Goal: Task Accomplishment & Management: Complete application form

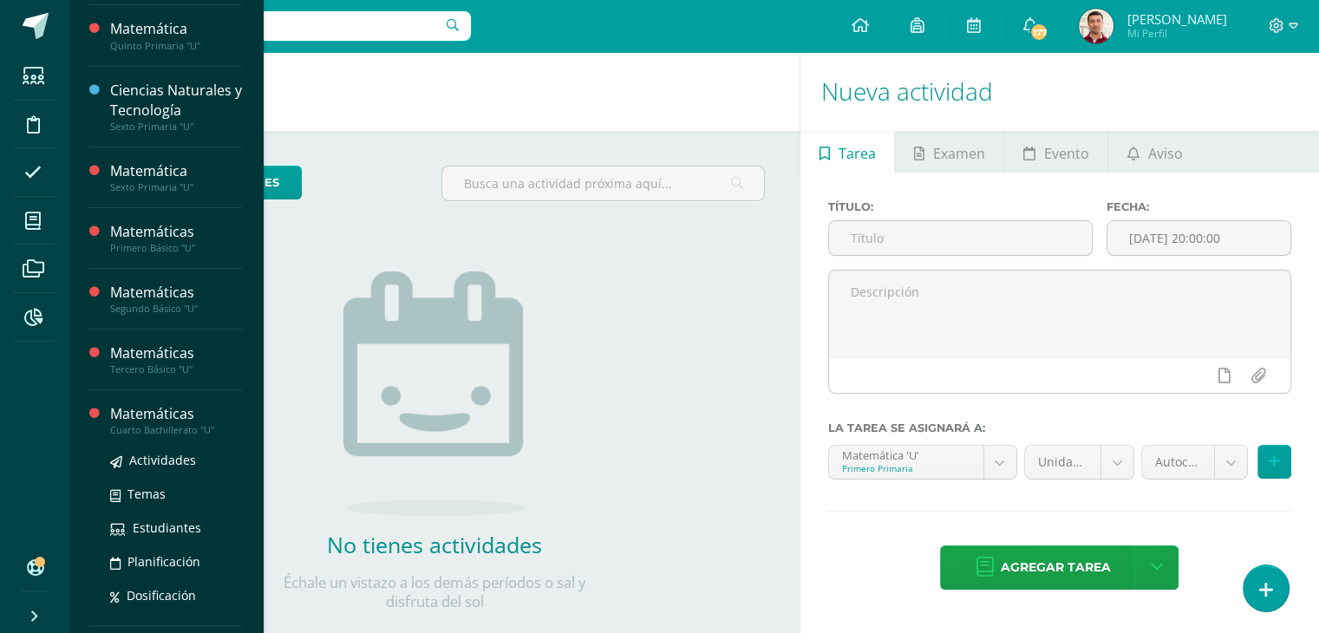
scroll to position [350, 0]
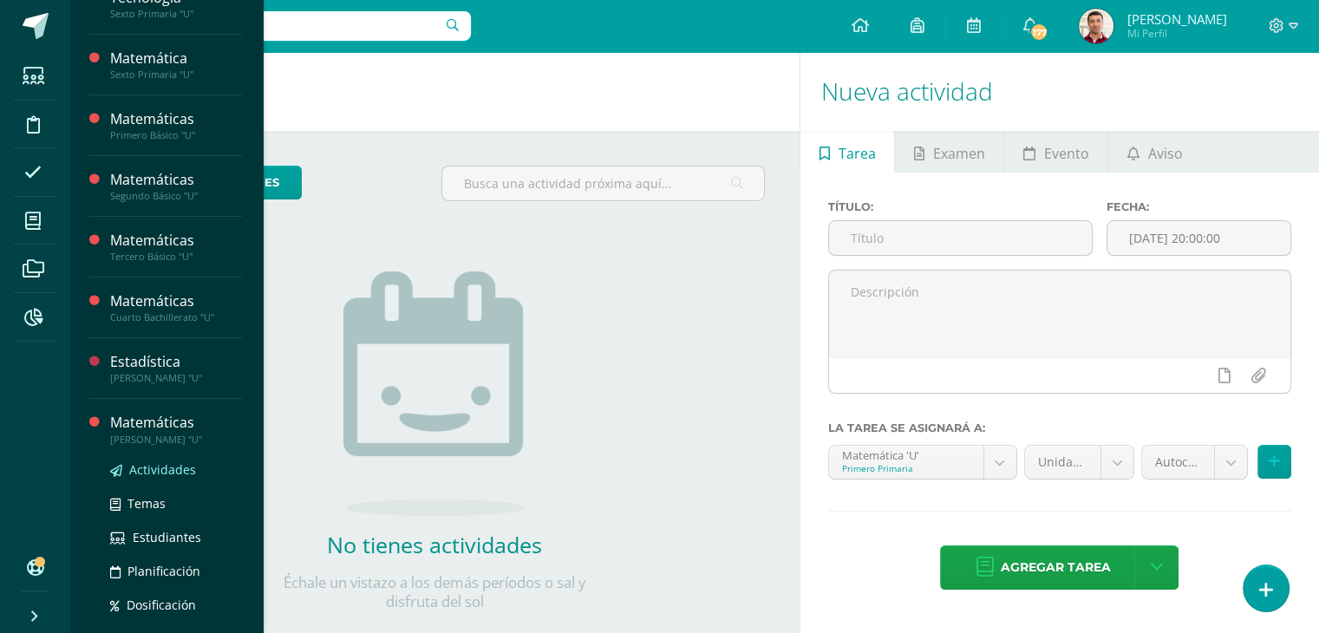
click at [180, 466] on span "Actividades" at bounding box center [162, 469] width 67 height 16
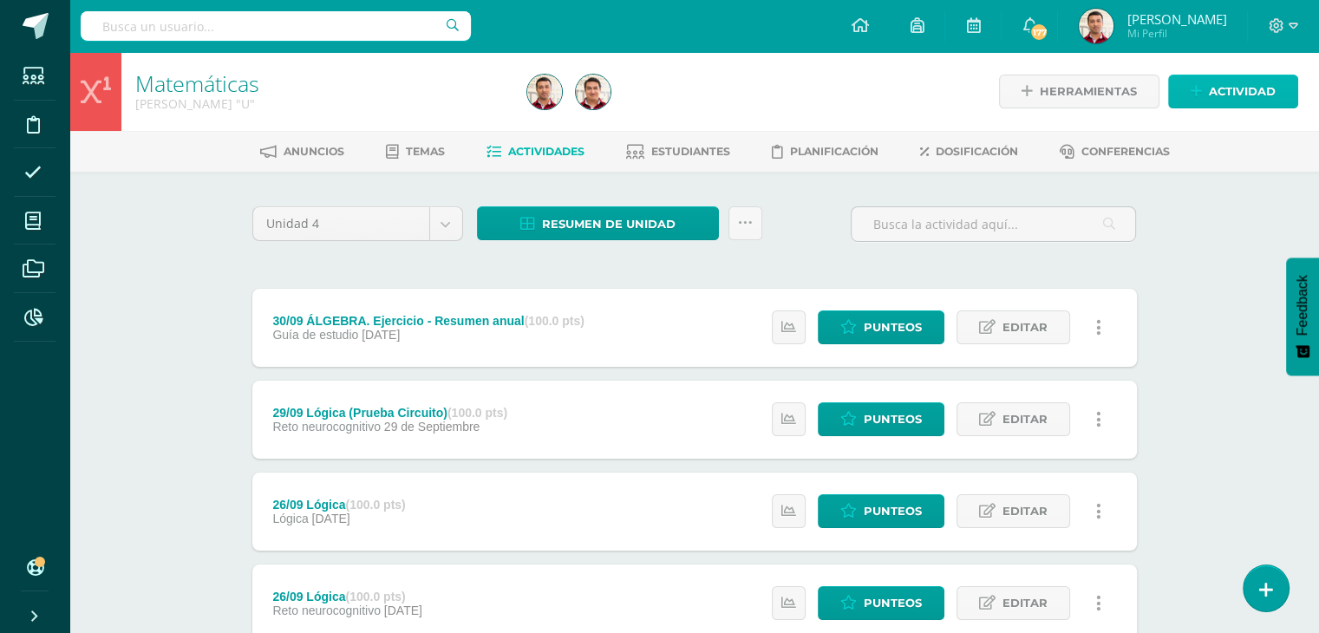
click at [1229, 88] on span "Actividad" at bounding box center [1242, 91] width 67 height 32
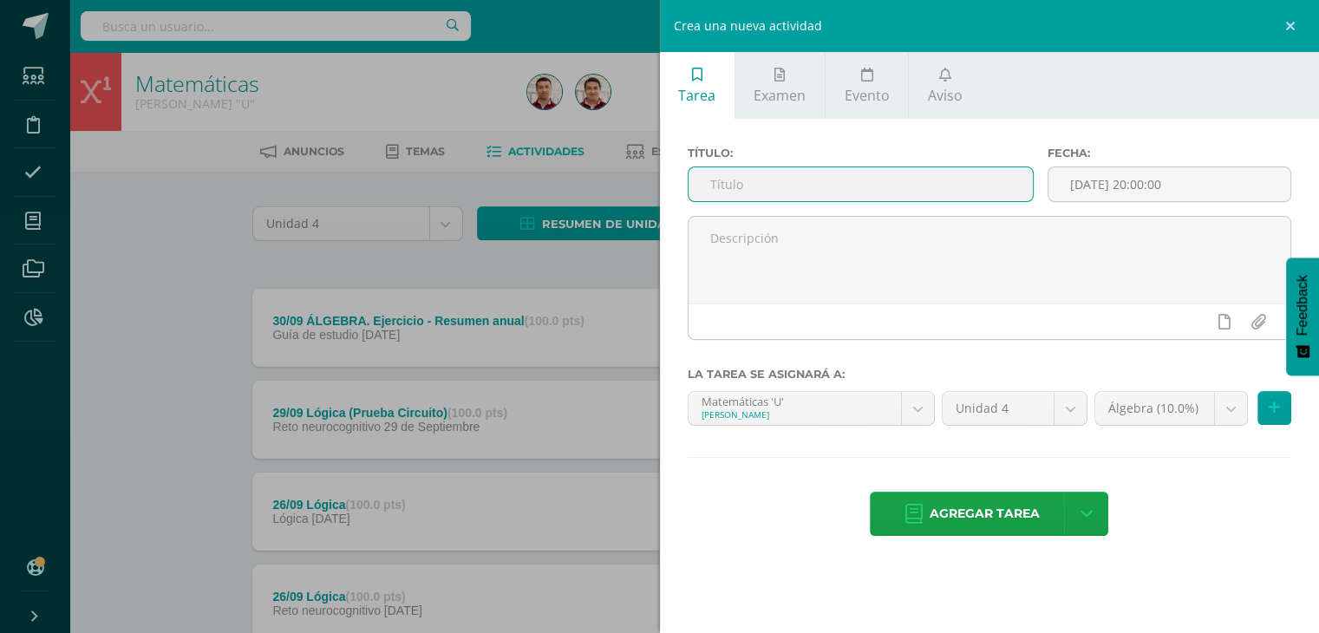
click at [756, 192] on input "text" at bounding box center [861, 184] width 345 height 34
type input "10/10 Diagnóstico"
click at [1135, 188] on input "[DATE] 20:00:00" at bounding box center [1170, 184] width 242 height 34
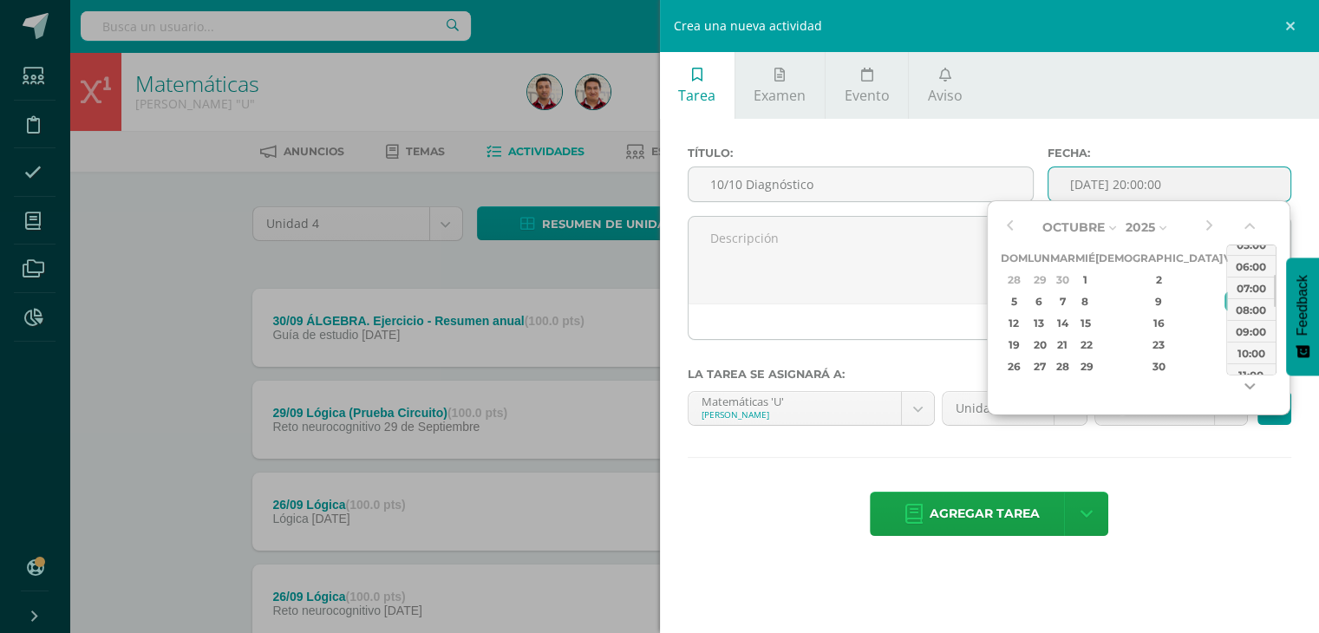
click at [1247, 382] on button "button" at bounding box center [1251, 390] width 17 height 26
click at [1253, 298] on div "12:00" at bounding box center [1251, 309] width 49 height 22
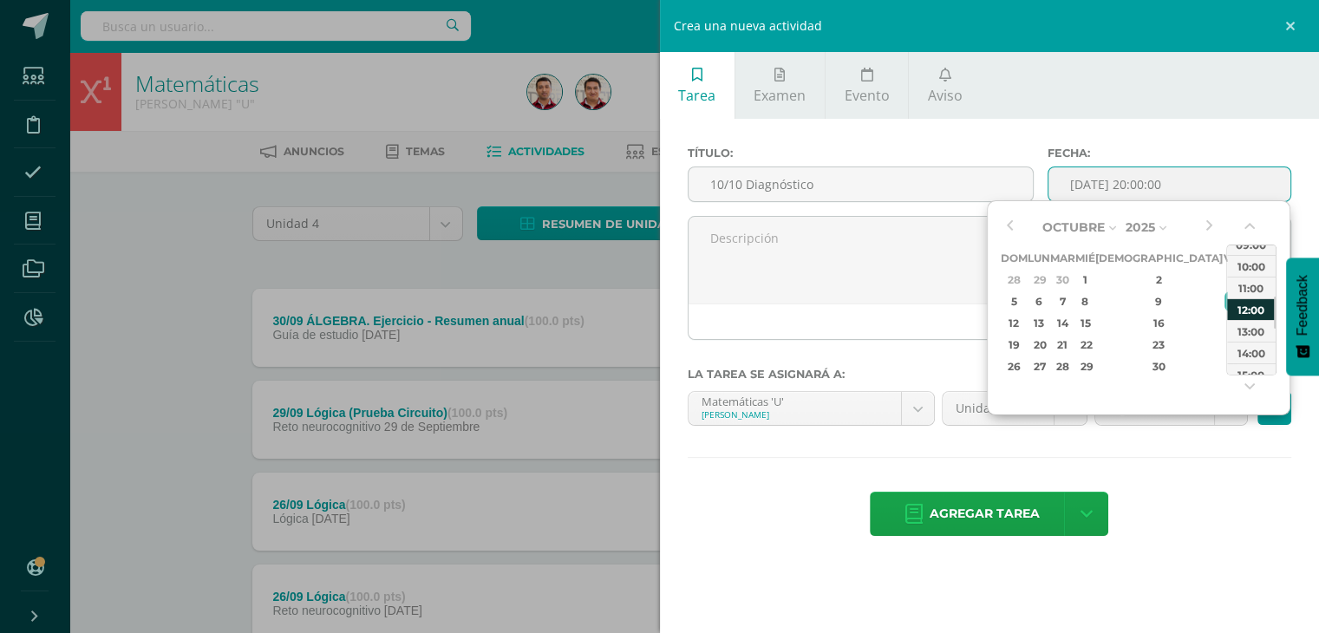
type input "2025-10-10 12:00"
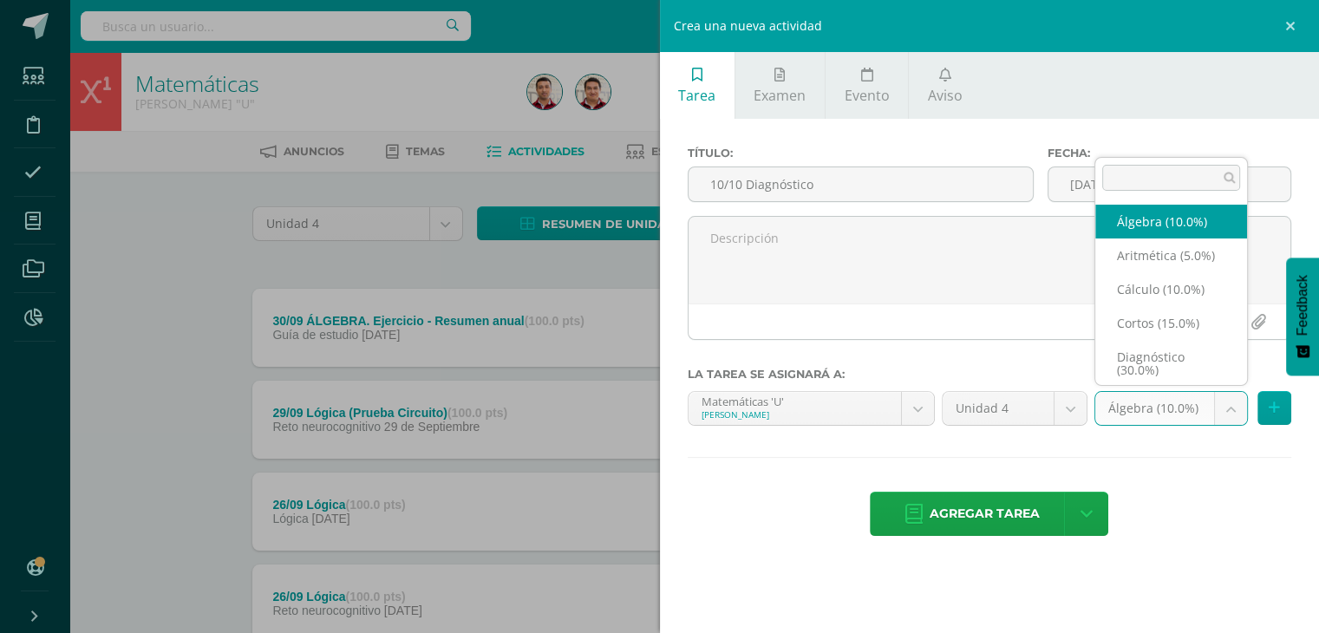
scroll to position [2, 0]
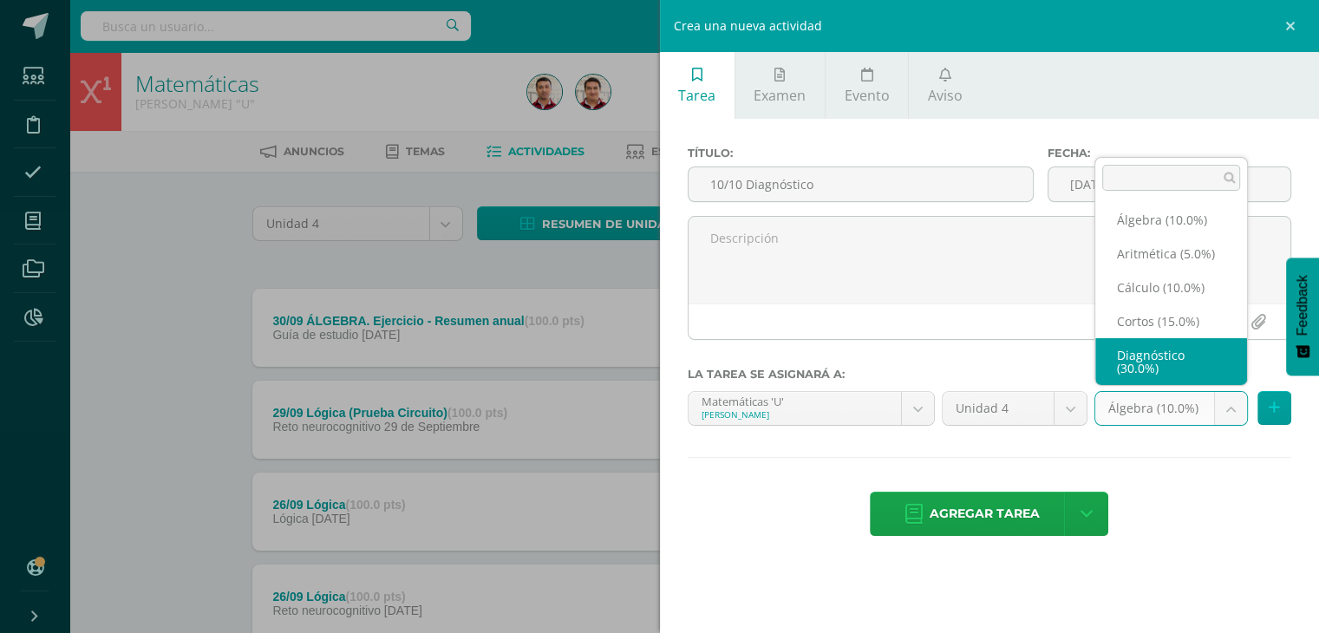
select select "204704"
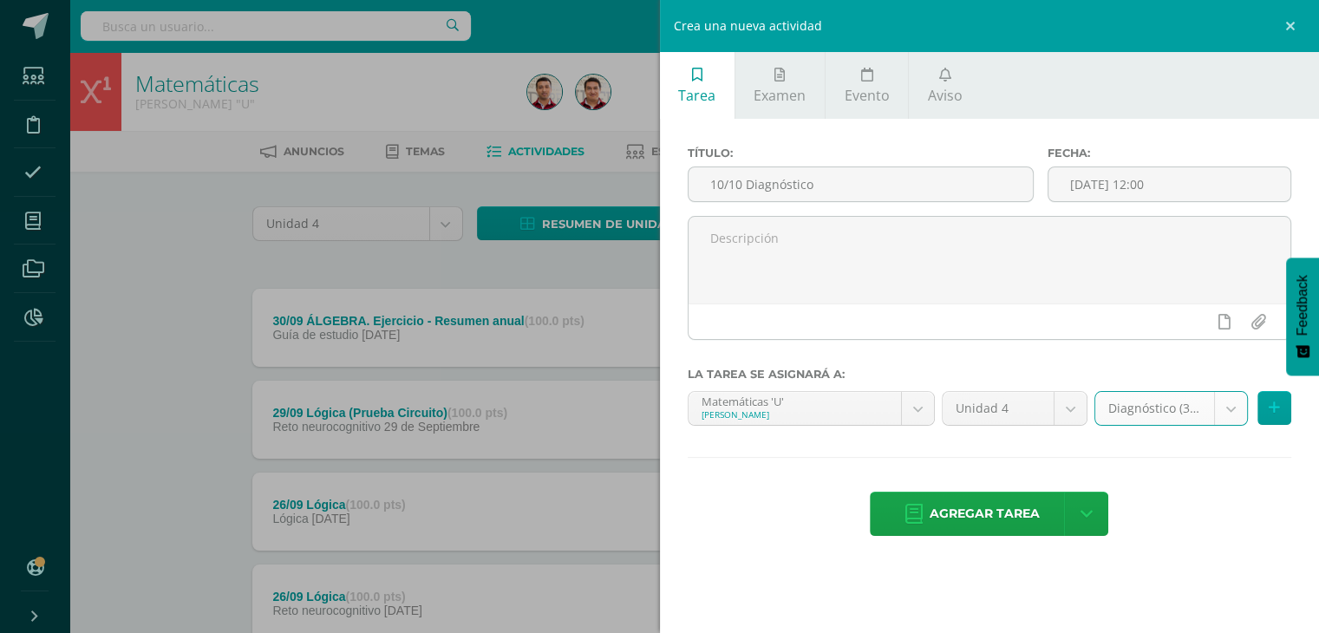
click at [1189, 499] on div "Agregar tarea Agregar tarea y ocultar" at bounding box center [990, 516] width 605 height 48
click at [1003, 502] on span "Agregar tarea" at bounding box center [985, 514] width 110 height 43
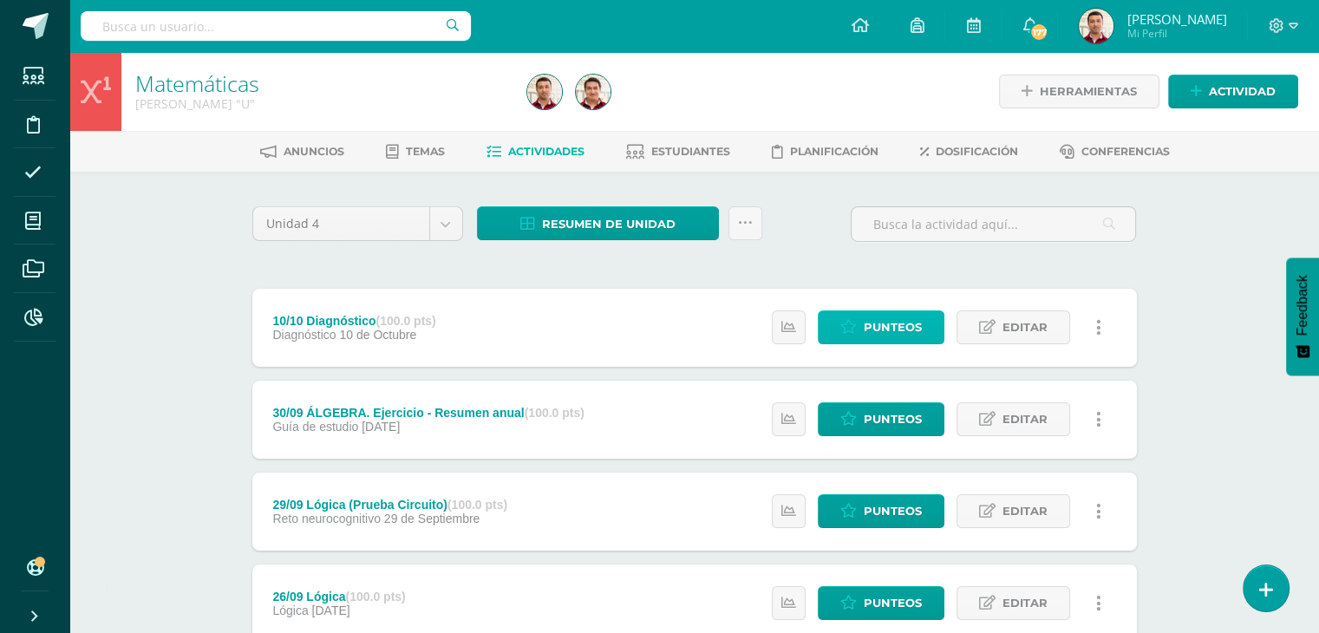
click at [875, 331] on span "Punteos" at bounding box center [893, 327] width 58 height 32
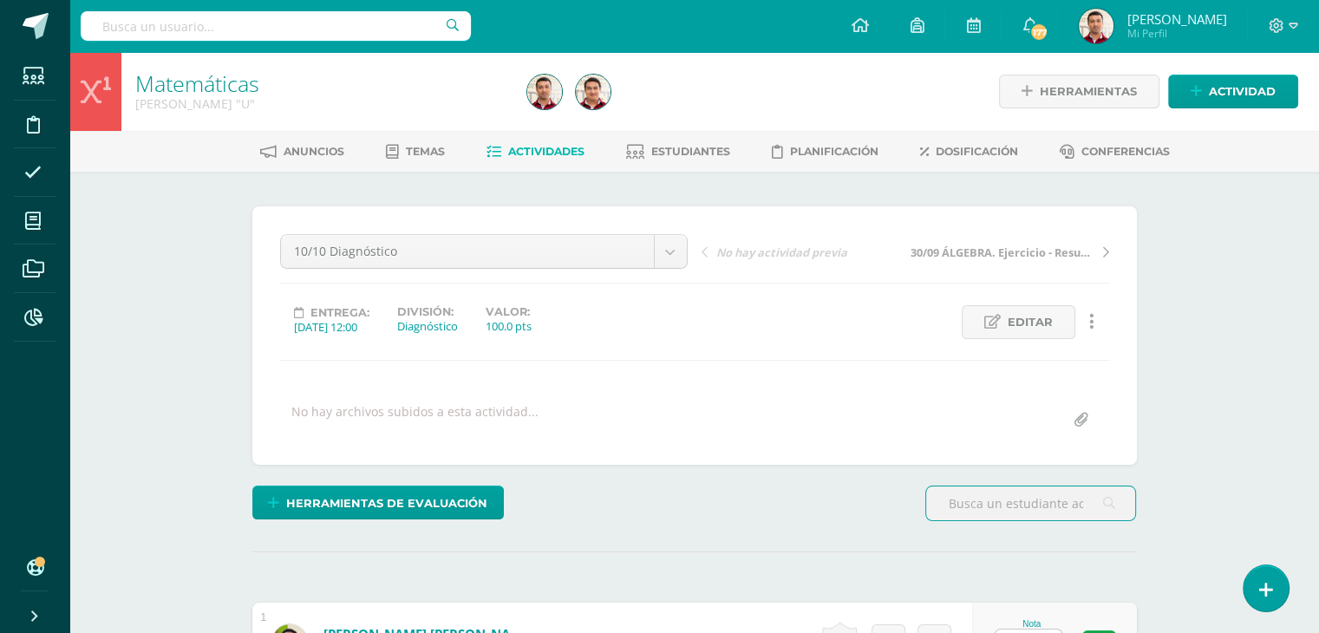
scroll to position [1, 0]
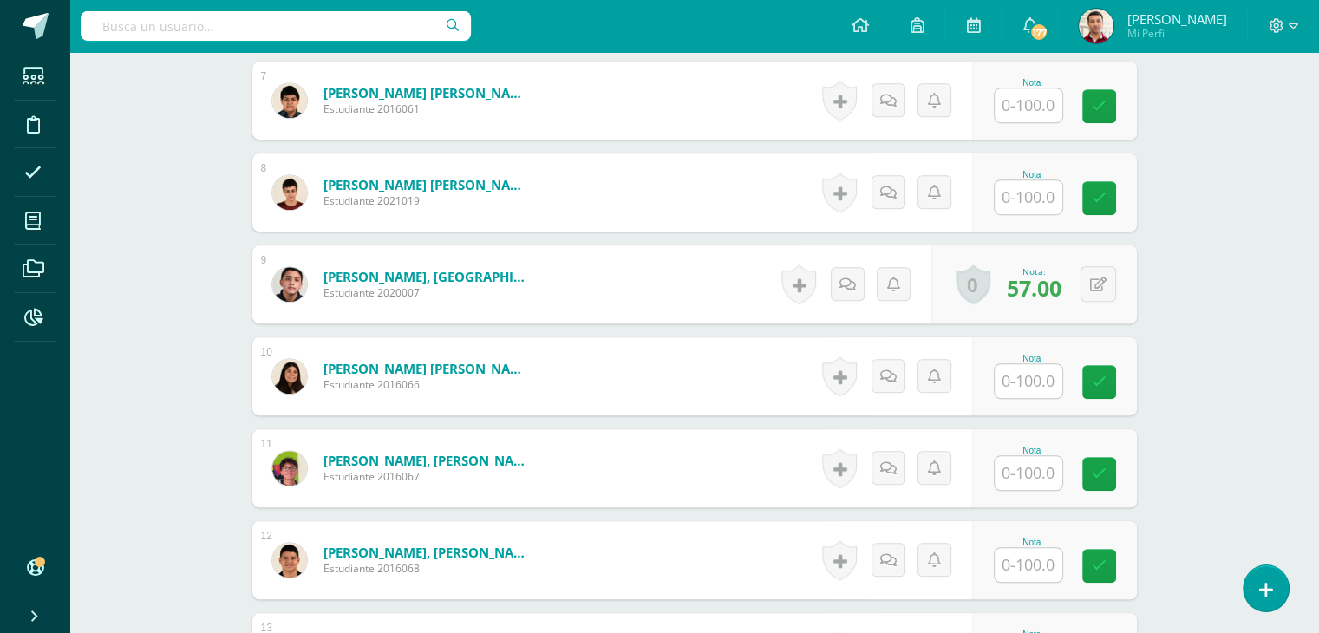
scroll to position [1093, 0]
click at [198, 337] on div "Matemáticas Quinto Bachillerato "U" Herramientas Detalle de asistencias Activid…" at bounding box center [694, 108] width 1250 height 2299
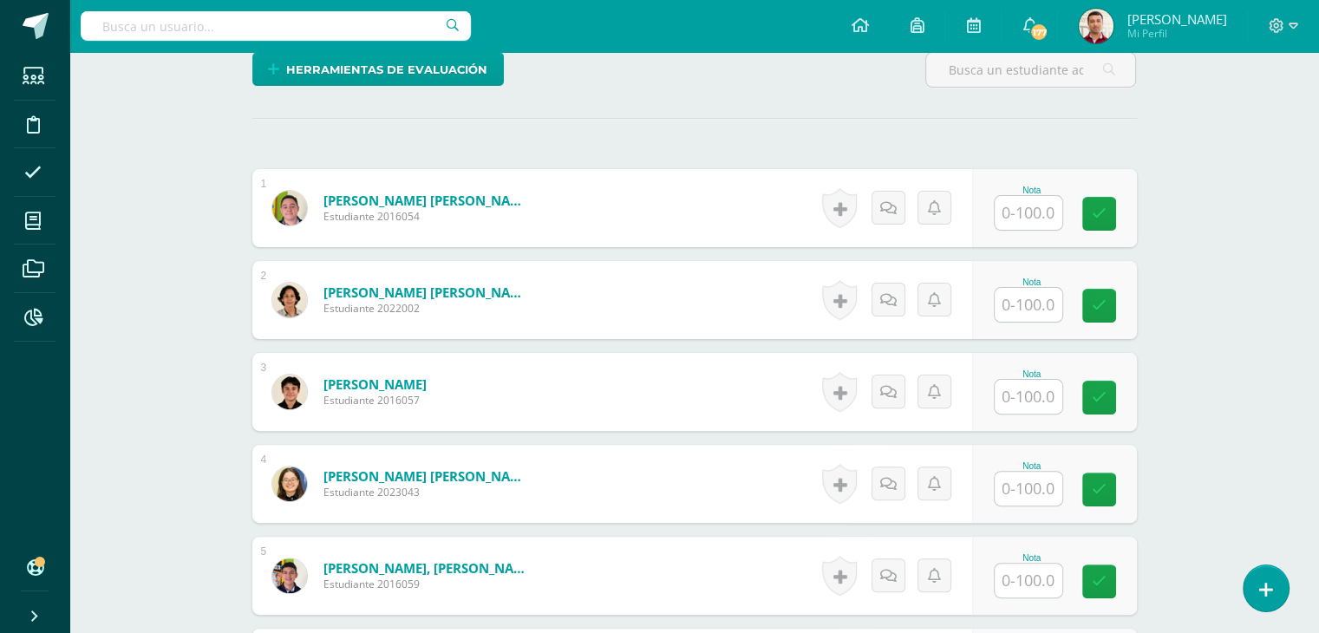
scroll to position [478, 0]
